Goal: Task Accomplishment & Management: Complete application form

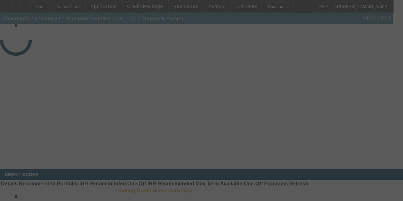
select select "3"
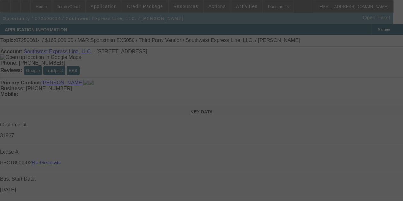
select select "0"
select select "2"
select select "0.1"
select select "4"
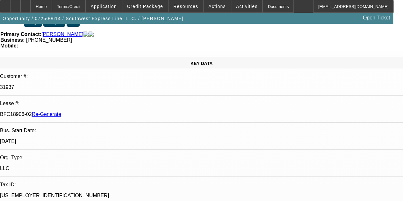
scroll to position [1, 0]
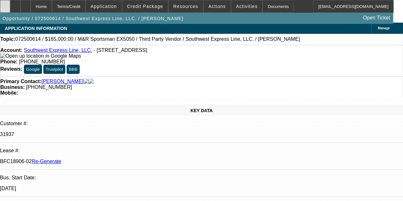
click at [9, 6] on div at bounding box center [5, 6] width 10 height 13
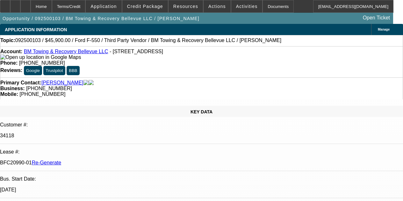
select select "4"
select select "0.15"
select select "2"
select select "0.1"
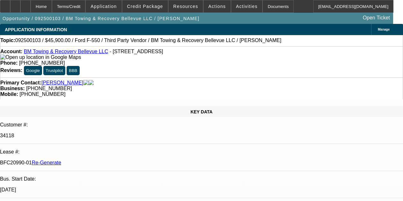
select select "4"
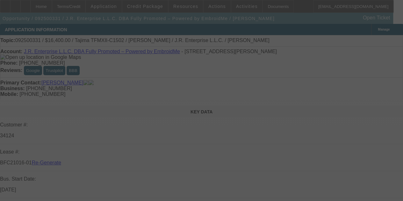
select select "3"
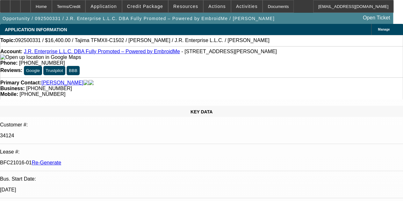
select select "0"
select select "2"
select select "0"
select select "6"
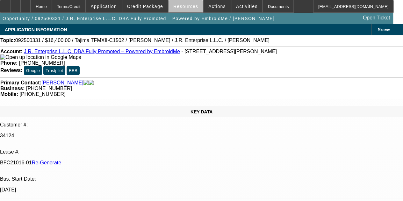
click at [190, 6] on span "Resources" at bounding box center [185, 6] width 25 height 5
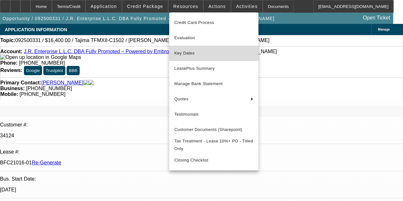
click at [187, 49] on button "Key Dates" at bounding box center [213, 53] width 89 height 15
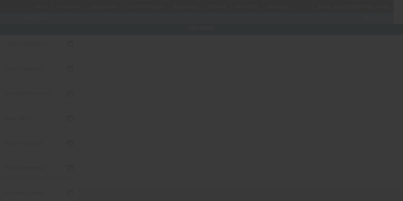
type input "9/16/2025"
type input "9/18/2025"
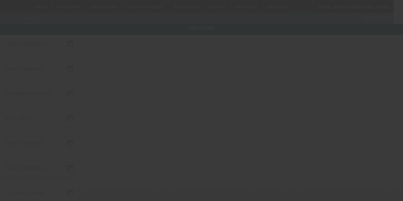
type input "9/19/2025"
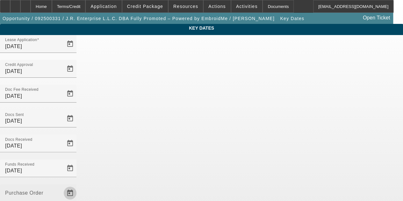
click at [78, 185] on span "Open calendar" at bounding box center [69, 192] width 15 height 15
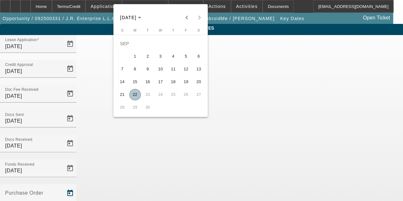
click at [132, 94] on span "22" at bounding box center [134, 94] width 11 height 11
type input "9/22/2025"
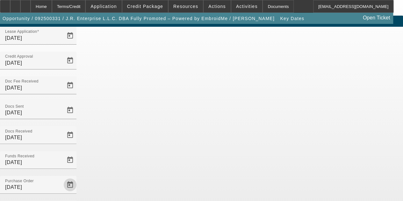
scroll to position [41, 0]
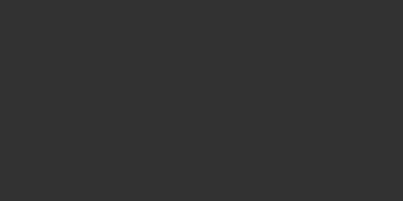
select select "3"
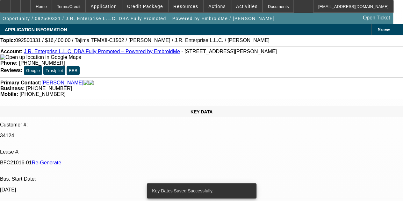
select select "0"
select select "2"
select select "0"
select select "6"
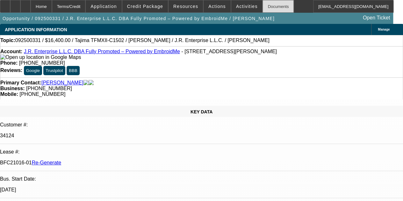
click at [265, 5] on div "Documents" at bounding box center [277, 6] width 31 height 13
click at [236, 5] on span "Activities" at bounding box center [247, 6] width 22 height 5
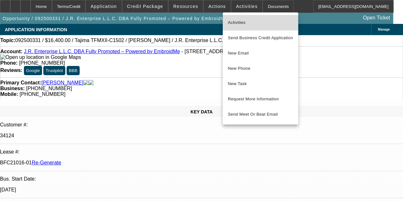
click at [237, 23] on span "Activities" at bounding box center [260, 23] width 65 height 8
